Goal: Navigation & Orientation: Find specific page/section

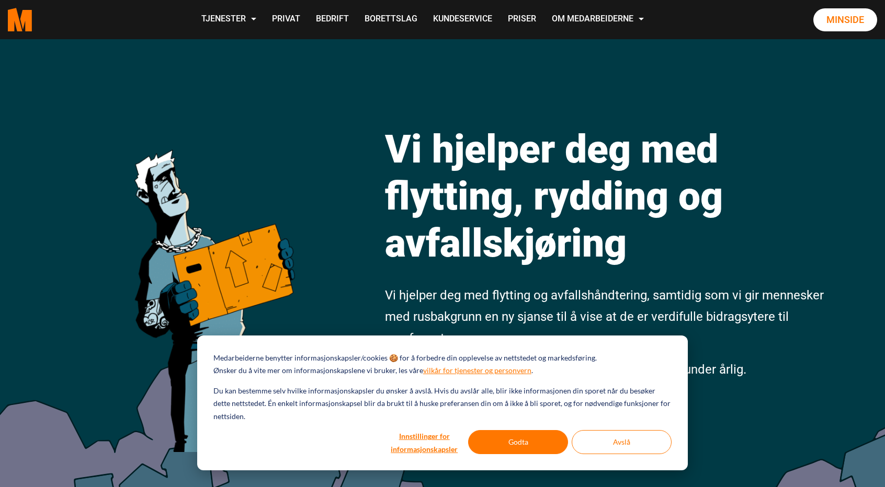
drag, startPoint x: 0, startPoint y: 0, endPoint x: 624, endPoint y: 98, distance: 631.9
click at [624, 98] on div "Vi hjelper deg med flytting, rydding og avfallskjøring Vi hjelper deg med flytt…" at bounding box center [442, 291] width 885 height 505
click at [518, 433] on button "Godta" at bounding box center [518, 442] width 100 height 24
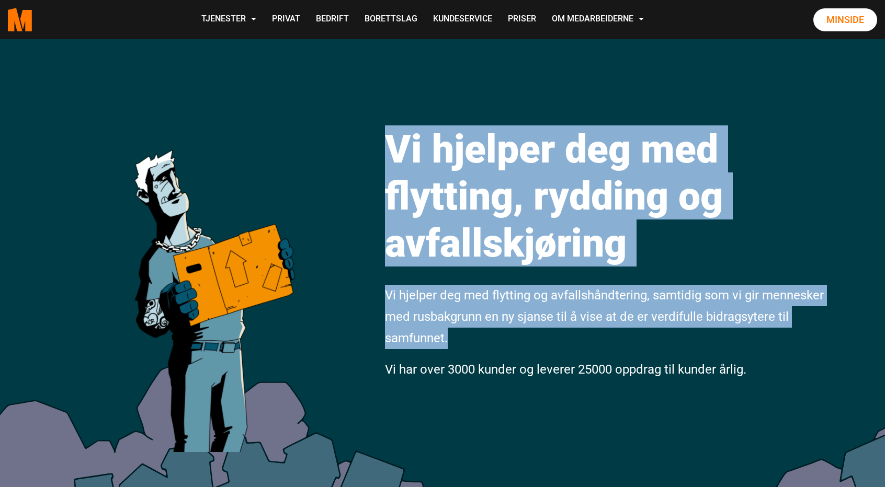
drag, startPoint x: 385, startPoint y: 151, endPoint x: 650, endPoint y: 333, distance: 322.0
click at [650, 333] on div "Vi hjelper deg med flytting, rydding og avfallskjøring Vi hjelper deg med flytt…" at bounding box center [606, 246] width 458 height 289
click at [650, 333] on p "Vi hjelper deg med flytting og avfallshåndtering, samtidig som vi gir mennesker…" at bounding box center [606, 317] width 442 height 64
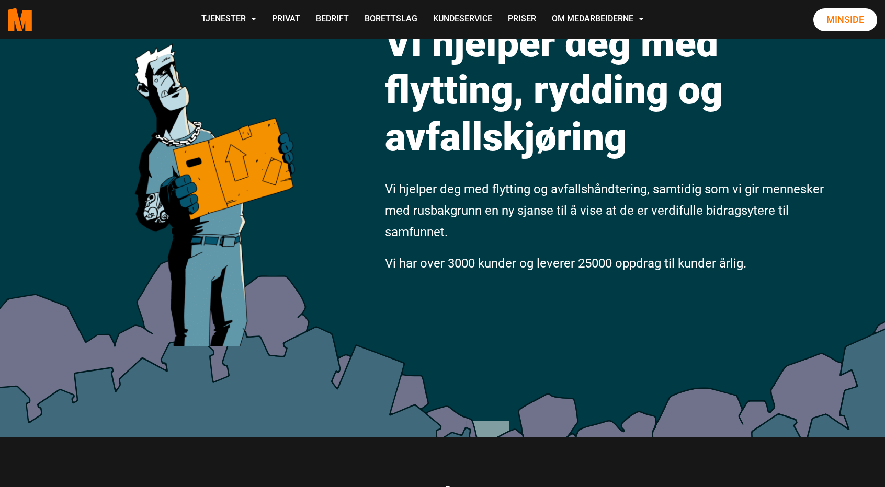
scroll to position [107, 0]
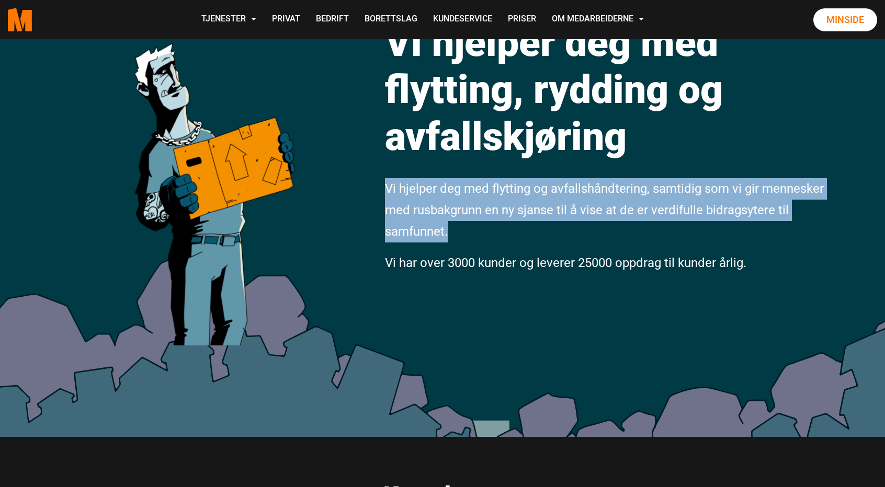
drag, startPoint x: 376, startPoint y: 190, endPoint x: 490, endPoint y: 233, distance: 121.8
click at [490, 233] on div "Vi hjelper deg med flytting, rydding og avfallskjøring Vi hjelper deg med flytt…" at bounding box center [606, 139] width 458 height 289
click at [490, 233] on p "Vi hjelper deg med flytting og avfallshåndtering, samtidig som vi gir mennesker…" at bounding box center [606, 210] width 442 height 64
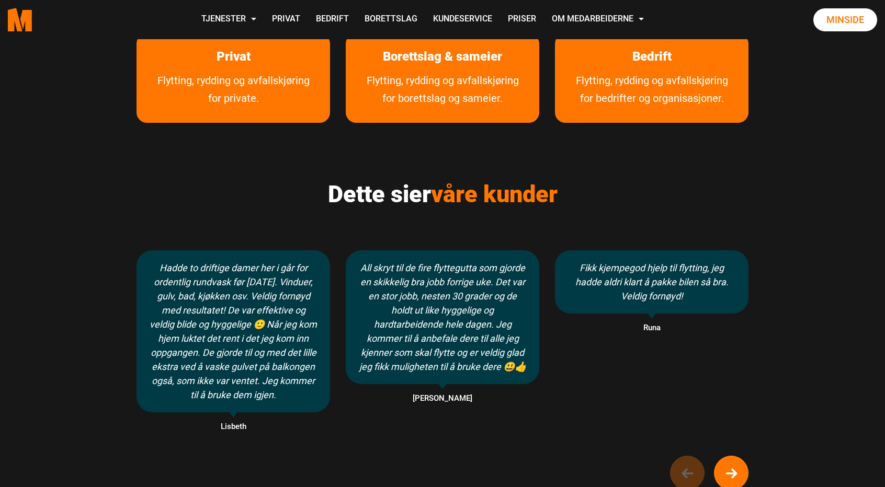
scroll to position [615, 0]
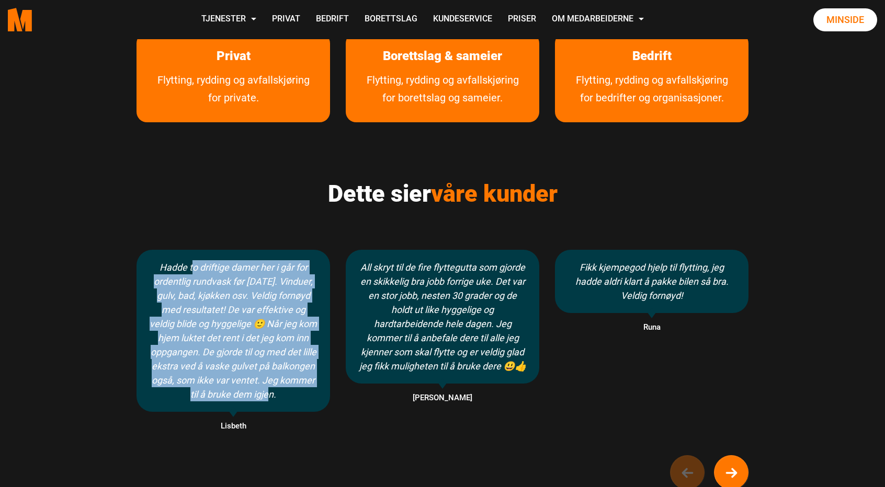
drag, startPoint x: 187, startPoint y: 270, endPoint x: 316, endPoint y: 392, distance: 177.5
click at [316, 392] on div "Hadde to driftige damer her i går for ordentlig rundvask før [DATE]. Vinduer, g…" at bounding box center [232, 331] width 193 height 162
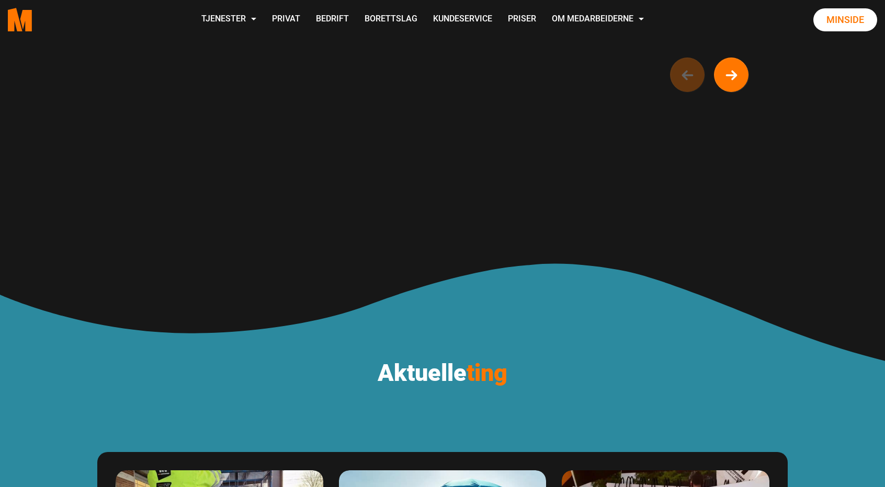
scroll to position [1019, 0]
